Goal: Navigation & Orientation: Find specific page/section

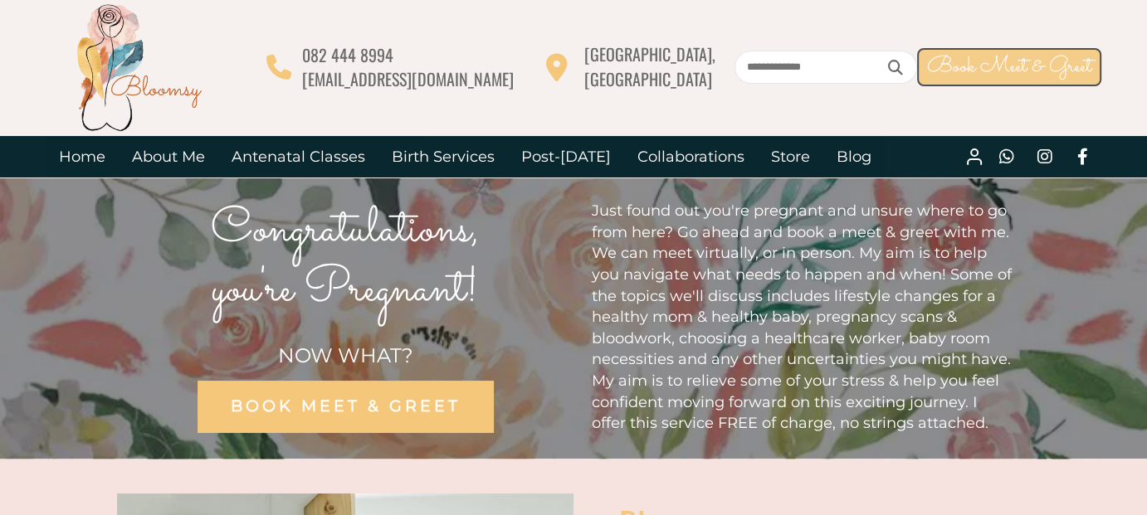
click at [982, 62] on span "Book Meet & Greet" at bounding box center [1009, 67] width 164 height 32
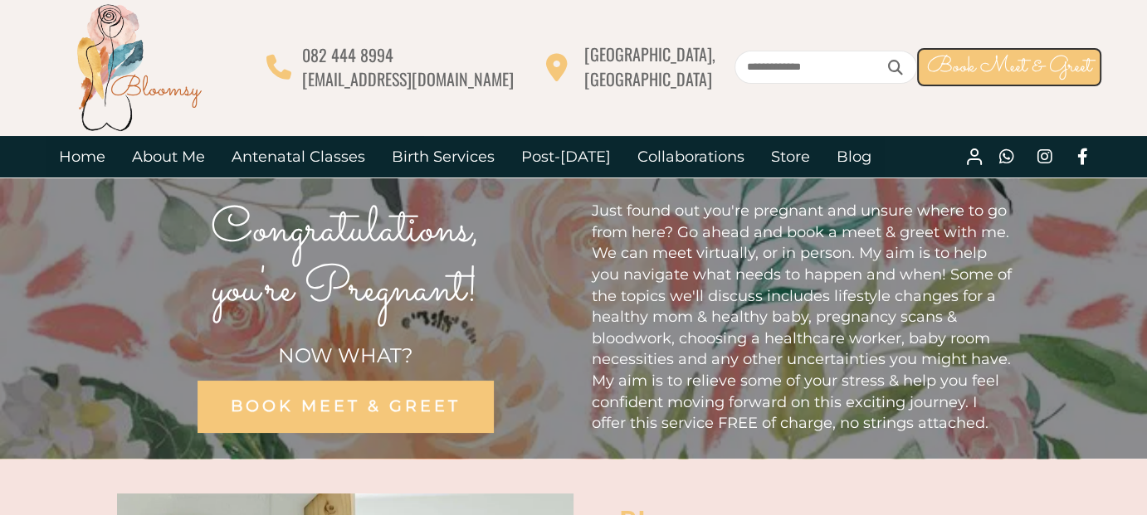
click at [807, 70] on input "text" at bounding box center [825, 67] width 183 height 33
click at [696, 158] on link "Collaborations" at bounding box center [691, 156] width 134 height 41
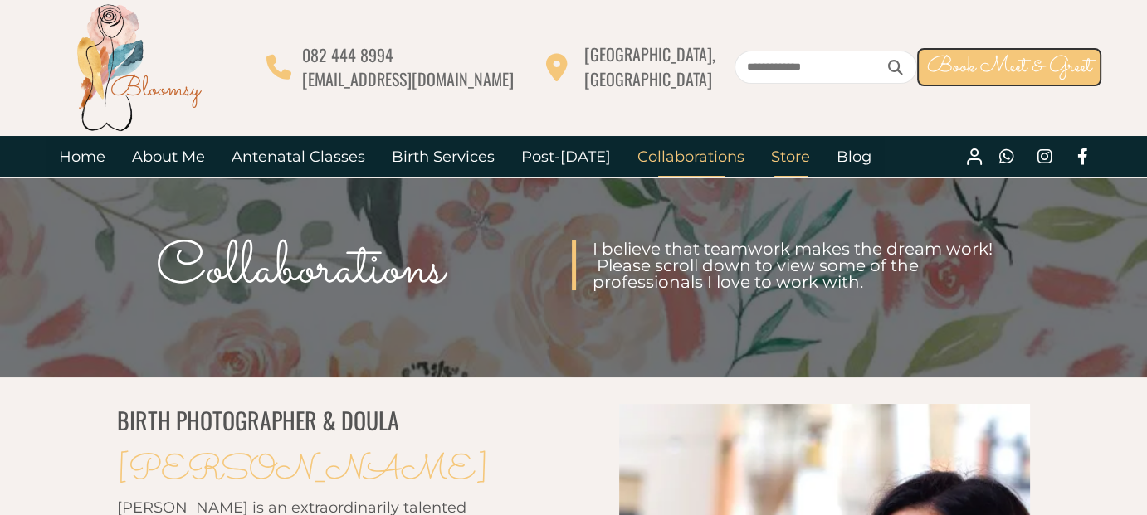
click at [777, 152] on link "Store" at bounding box center [790, 156] width 66 height 41
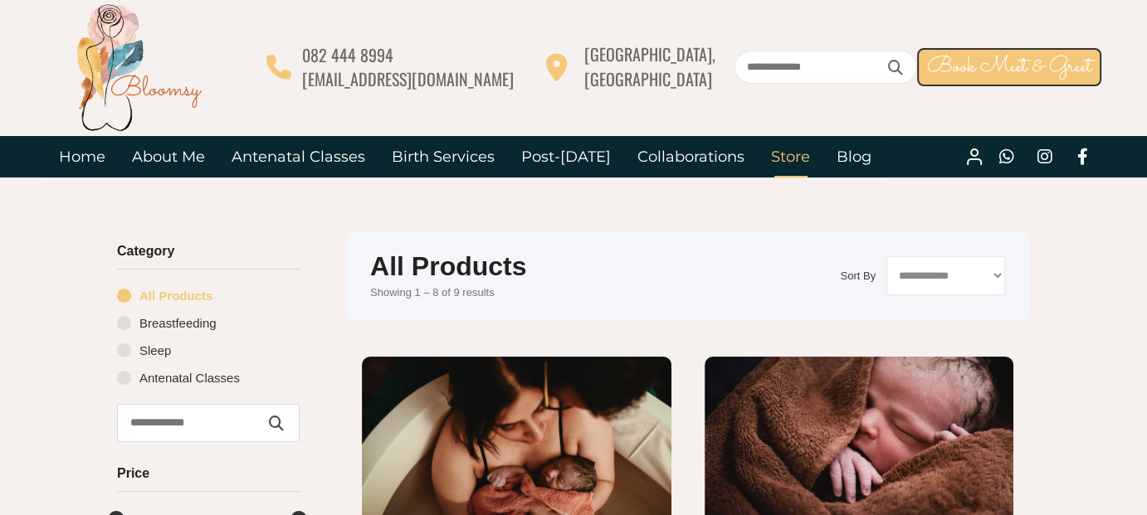
click at [973, 159] on icon at bounding box center [973, 161] width 13 height 5
